Goal: Check status

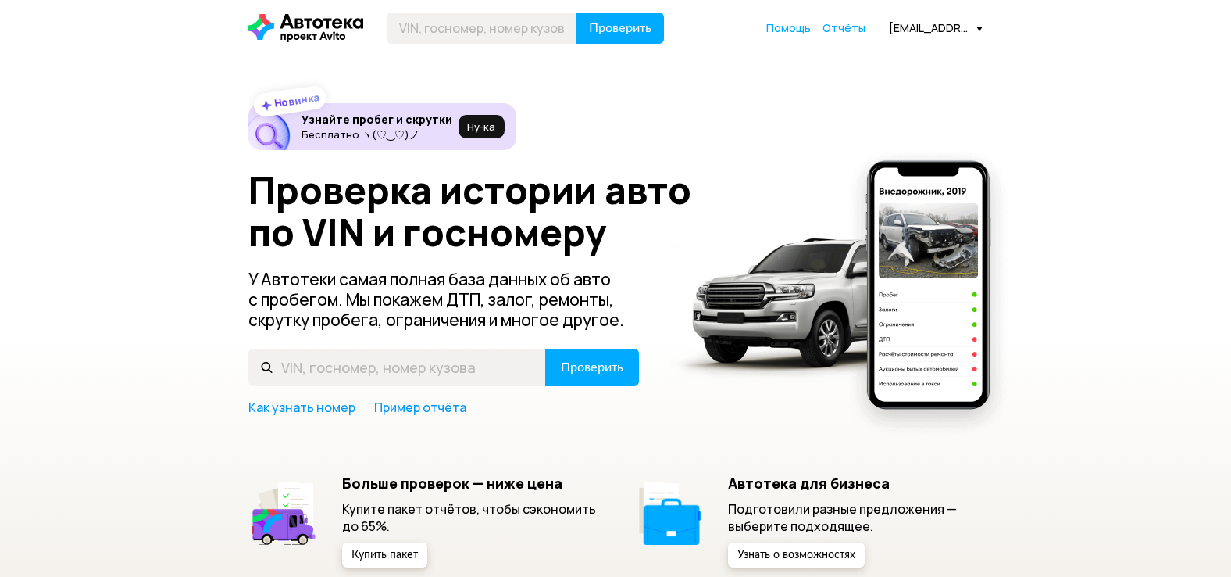
drag, startPoint x: 1229, startPoint y: 73, endPoint x: 1223, endPoint y: 95, distance: 22.0
click at [1223, 95] on div "Новинка Узнайте пробег и скрутки Бесплатно ヽ(♡‿♡)ノ Ну‑ка Проверка истории авто …" at bounding box center [615, 343] width 1231 height 574
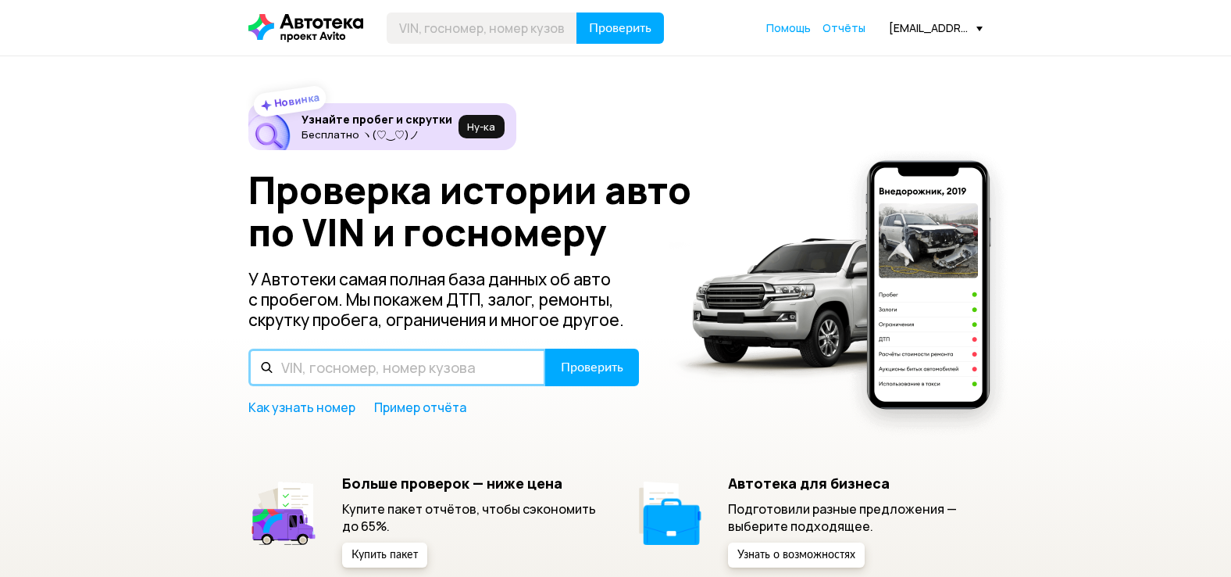
click at [377, 370] on input "text" at bounding box center [397, 367] width 298 height 38
drag, startPoint x: 377, startPoint y: 370, endPoint x: 347, endPoint y: 370, distance: 29.7
click at [347, 370] on input "text" at bounding box center [397, 367] width 298 height 38
type input "[US_VEHICLE_IDENTIFICATION_NUMBER]"
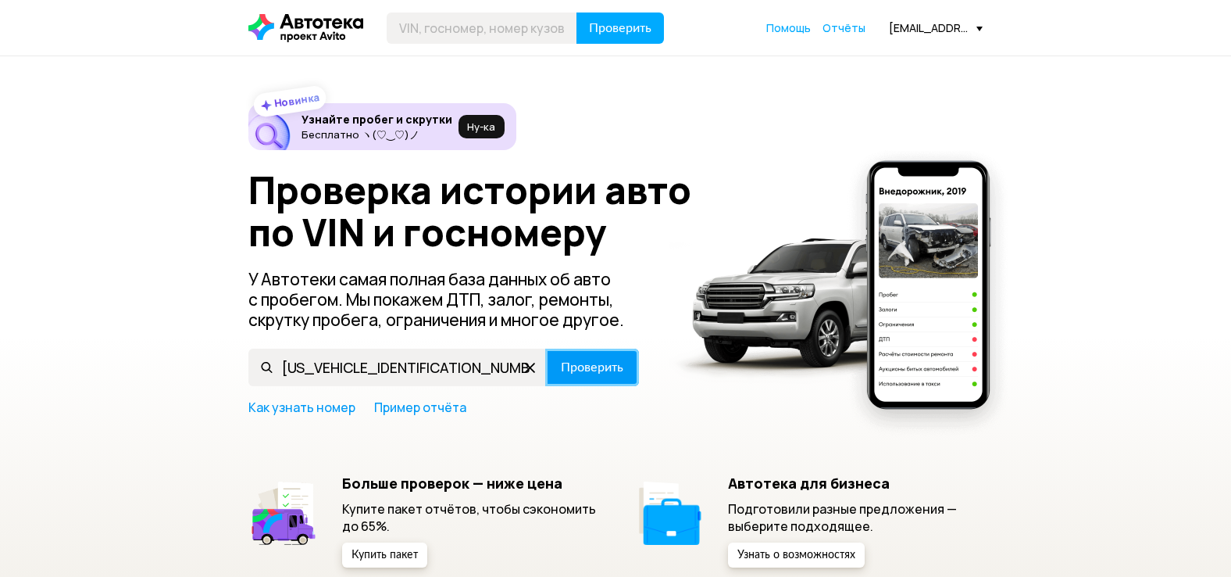
click at [588, 367] on span "Проверить" at bounding box center [592, 367] width 63 height 13
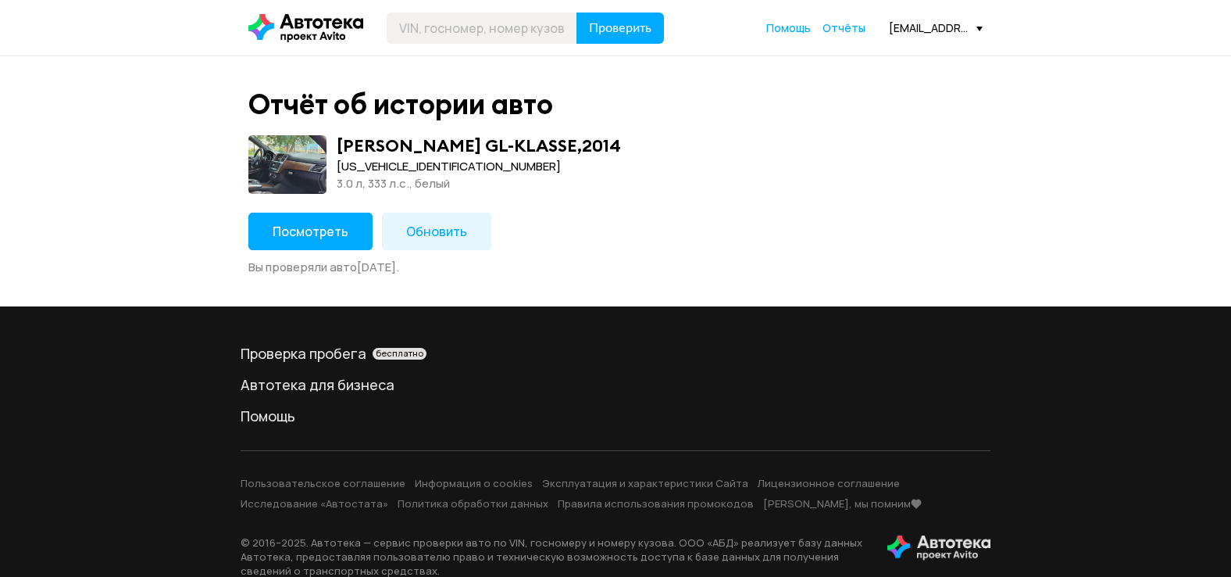
click at [315, 229] on span "Посмотреть" at bounding box center [311, 231] width 76 height 17
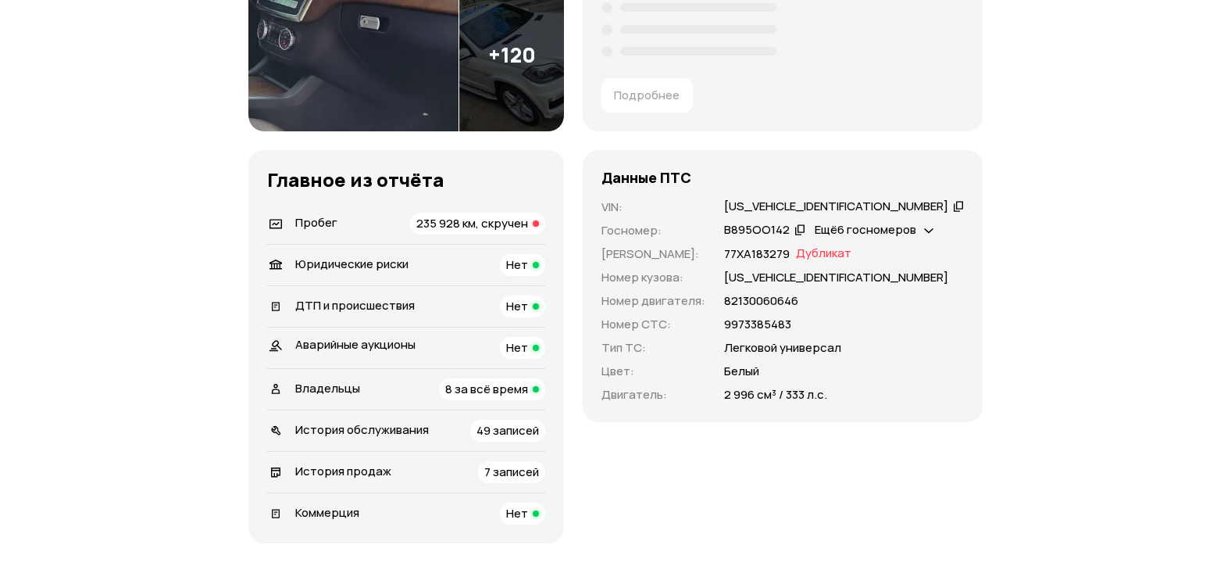
scroll to position [395, 0]
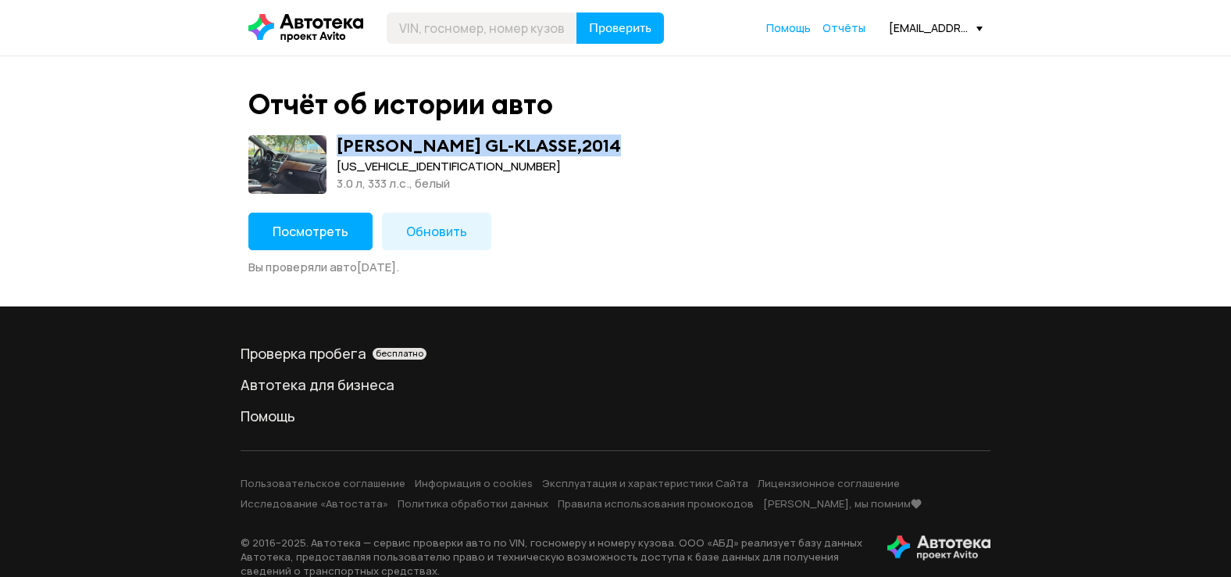
drag, startPoint x: 339, startPoint y: 143, endPoint x: 566, endPoint y: 144, distance: 226.6
click at [566, 144] on div "[PERSON_NAME] GL-KLASSE , 2014" at bounding box center [479, 145] width 284 height 20
copy div "[PERSON_NAME] GL-KLASSE , 2014"
